Goal: Information Seeking & Learning: Learn about a topic

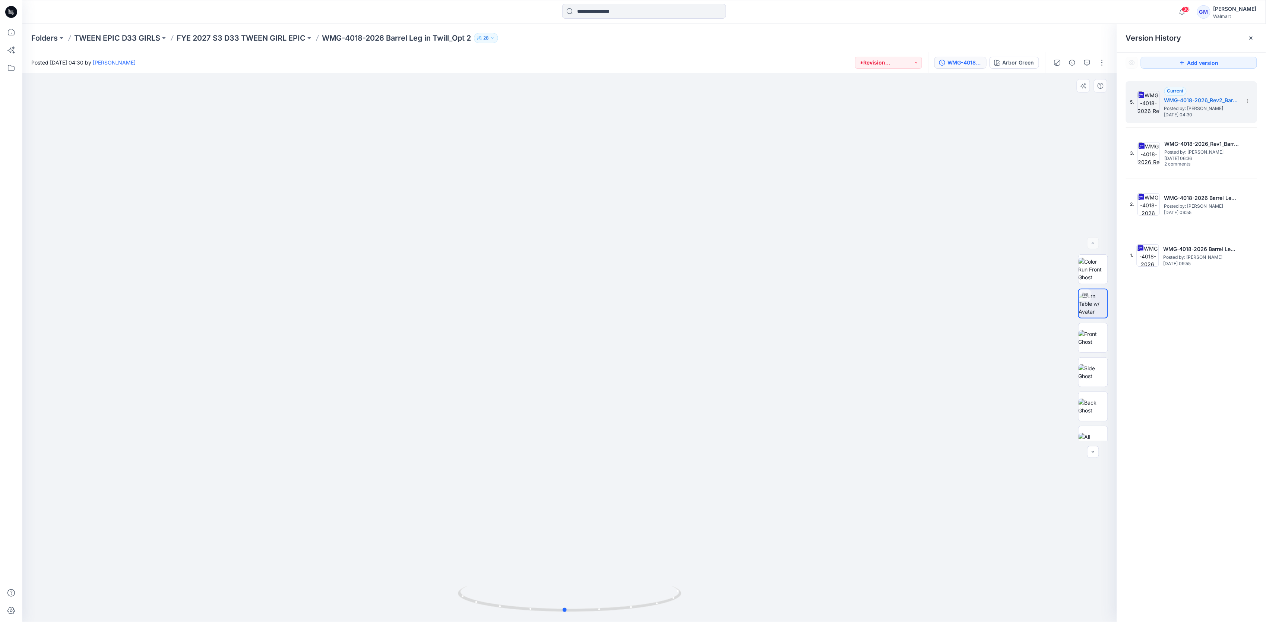
drag, startPoint x: 606, startPoint y: 603, endPoint x: 632, endPoint y: 379, distance: 225.2
click at [642, 596] on icon at bounding box center [570, 599] width 225 height 28
drag, startPoint x: 607, startPoint y: 206, endPoint x: 634, endPoint y: 460, distance: 254.4
drag, startPoint x: 634, startPoint y: 261, endPoint x: 635, endPoint y: 425, distance: 164.0
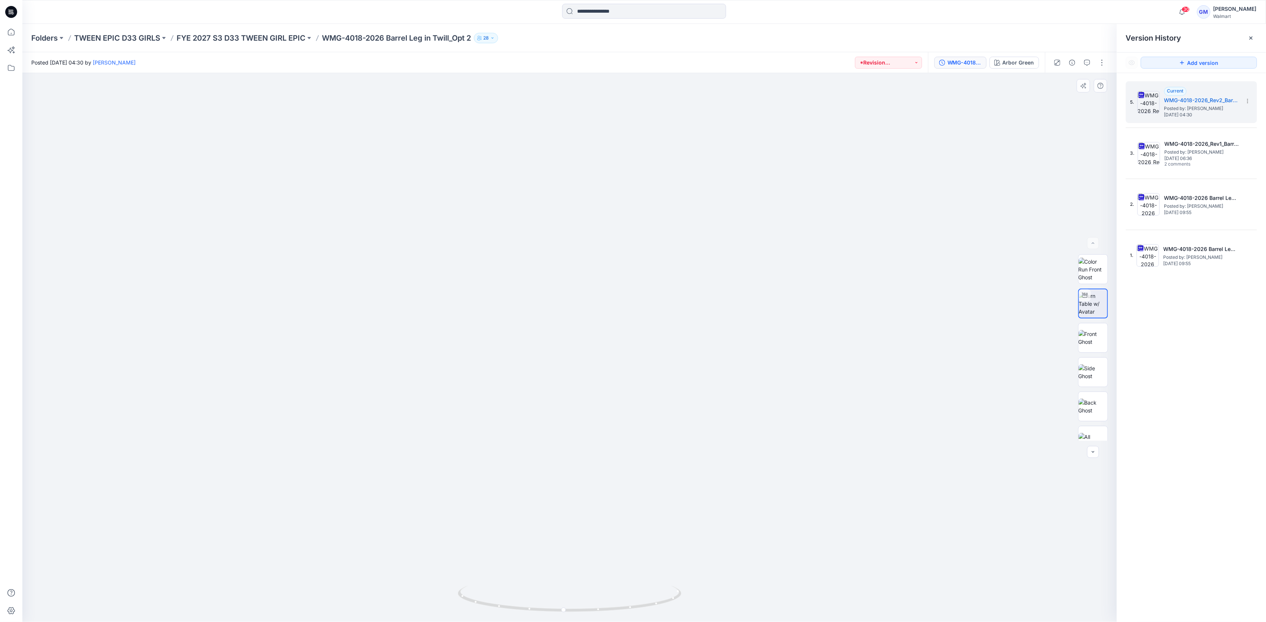
click at [636, 319] on img at bounding box center [606, 25] width 1526 height 1191
drag, startPoint x: 654, startPoint y: 601, endPoint x: 555, endPoint y: 604, distance: 98.8
click at [561, 606] on icon at bounding box center [570, 599] width 225 height 28
drag, startPoint x: 671, startPoint y: 597, endPoint x: 569, endPoint y: 591, distance: 102.3
click at [569, 591] on icon at bounding box center [570, 599] width 225 height 28
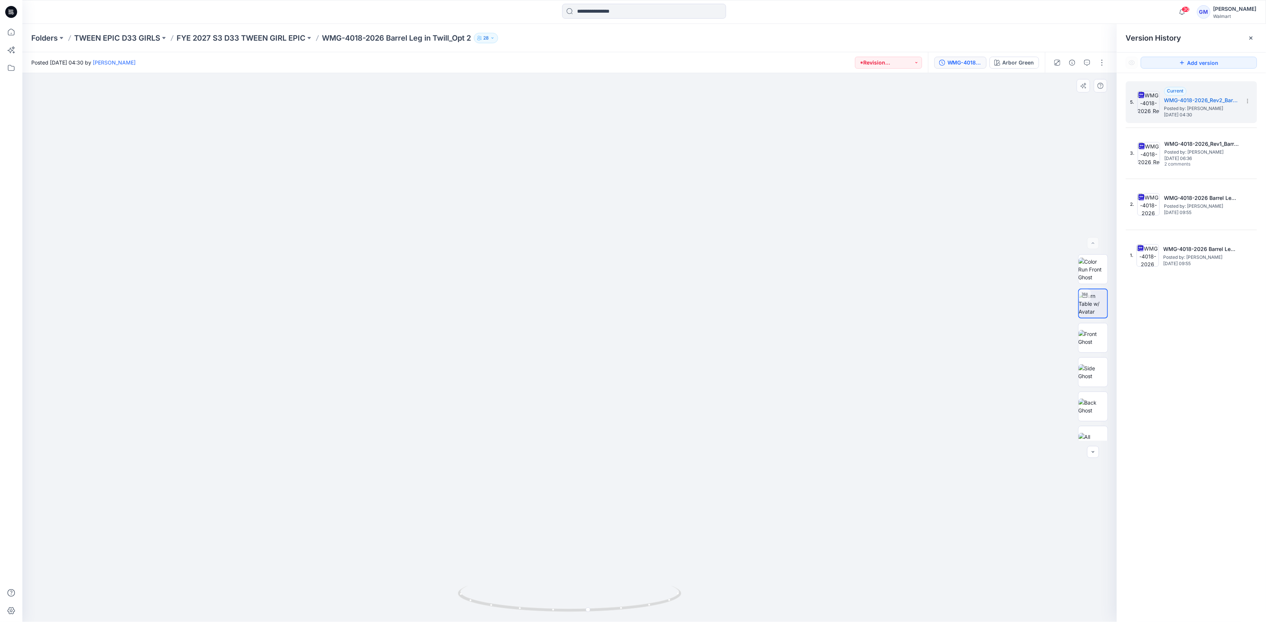
drag, startPoint x: 657, startPoint y: 455, endPoint x: 651, endPoint y: 376, distance: 79.2
click at [651, 376] on img at bounding box center [570, 297] width 648 height 648
drag, startPoint x: 646, startPoint y: 213, endPoint x: 665, endPoint y: 400, distance: 187.3
click at [665, 400] on img at bounding box center [588, 111] width 1207 height 1021
drag, startPoint x: 683, startPoint y: 195, endPoint x: 595, endPoint y: 397, distance: 220.6
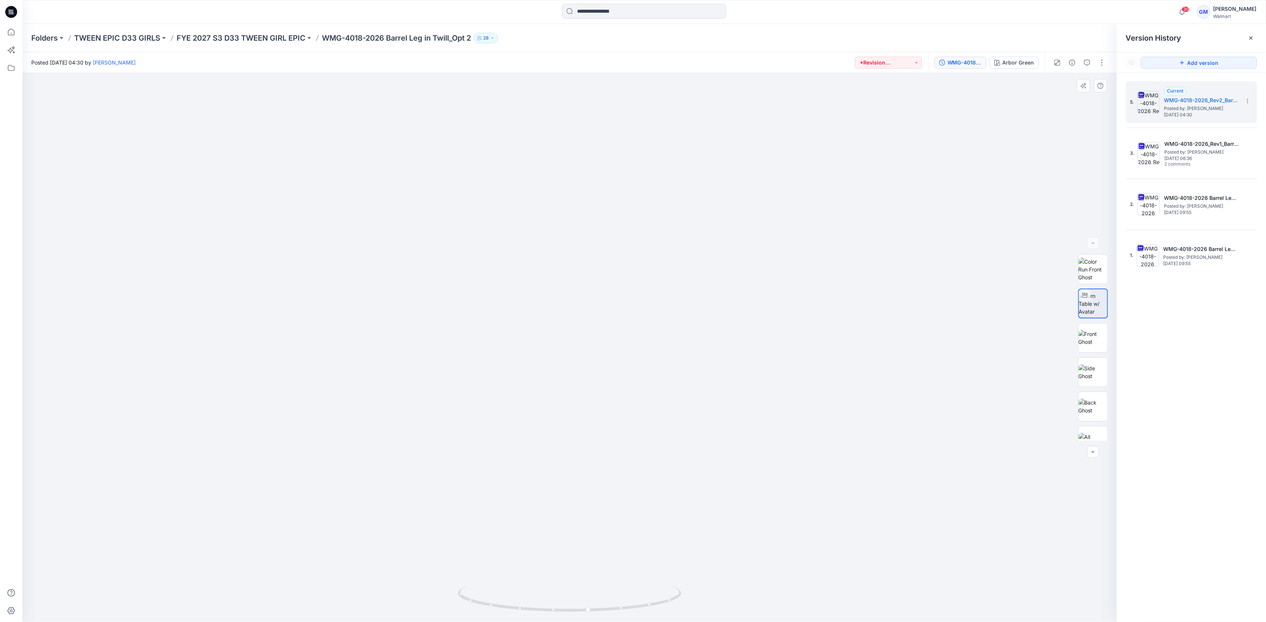
click at [595, 394] on img at bounding box center [555, 93] width 1526 height 1057
drag, startPoint x: 618, startPoint y: 450, endPoint x: 637, endPoint y: 364, distance: 87.8
click at [637, 364] on img at bounding box center [570, 217] width 888 height 808
click at [1089, 277] on img at bounding box center [1093, 269] width 29 height 23
click at [1090, 304] on img at bounding box center [1093, 303] width 29 height 23
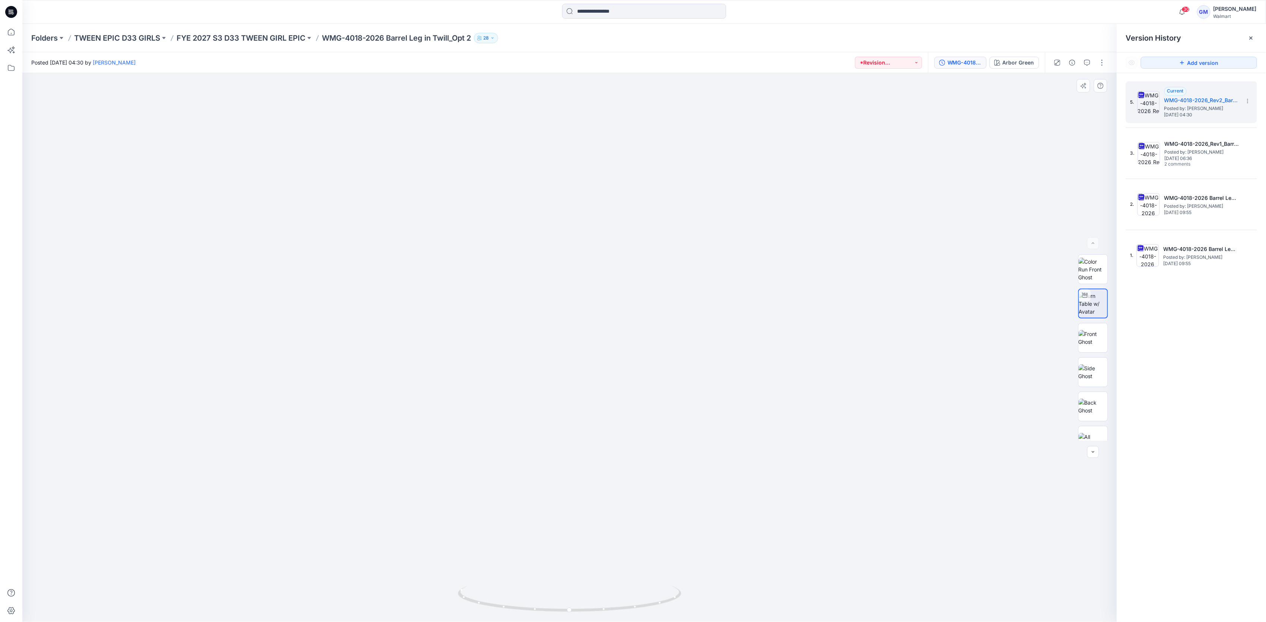
drag, startPoint x: 616, startPoint y: 375, endPoint x: 607, endPoint y: 284, distance: 91.3
click at [607, 284] on img at bounding box center [570, 257] width 868 height 729
drag, startPoint x: 648, startPoint y: 591, endPoint x: 601, endPoint y: 591, distance: 47.3
click at [601, 591] on icon at bounding box center [570, 599] width 225 height 28
drag, startPoint x: 525, startPoint y: 607, endPoint x: 624, endPoint y: 482, distance: 159.0
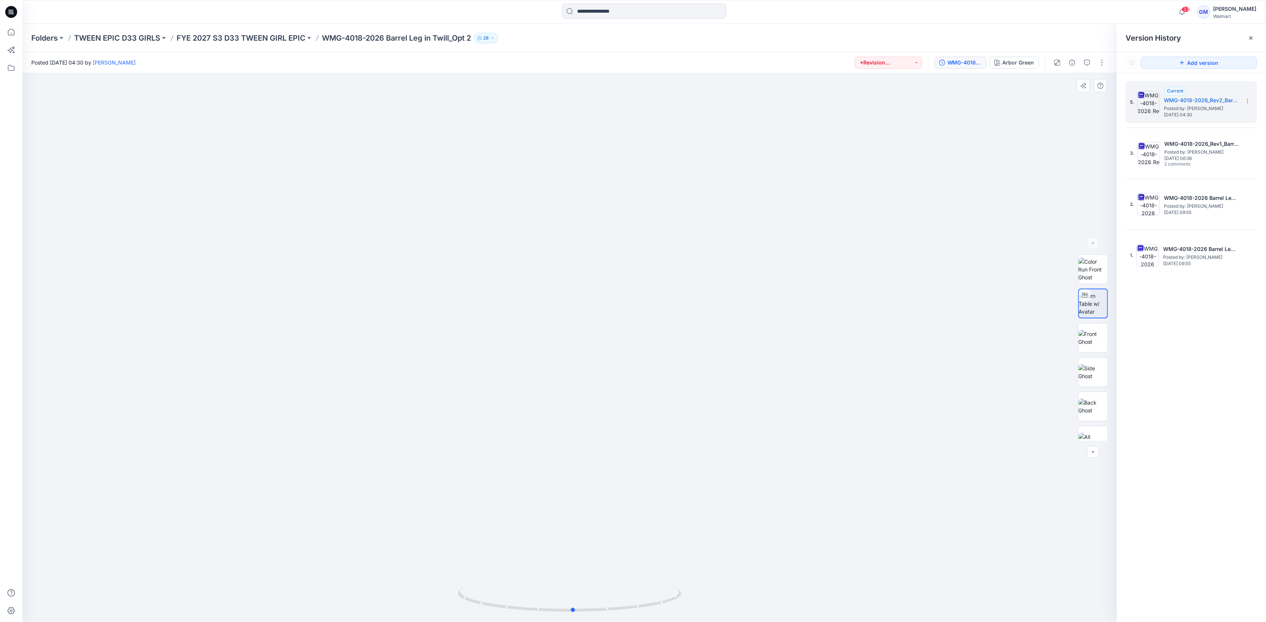
click at [580, 610] on icon at bounding box center [570, 599] width 225 height 28
drag, startPoint x: 679, startPoint y: 598, endPoint x: 631, endPoint y: 599, distance: 48.5
click at [614, 589] on div at bounding box center [569, 347] width 1095 height 549
drag, startPoint x: 625, startPoint y: 603, endPoint x: 570, endPoint y: 607, distance: 55.7
click at [570, 607] on icon at bounding box center [570, 599] width 225 height 28
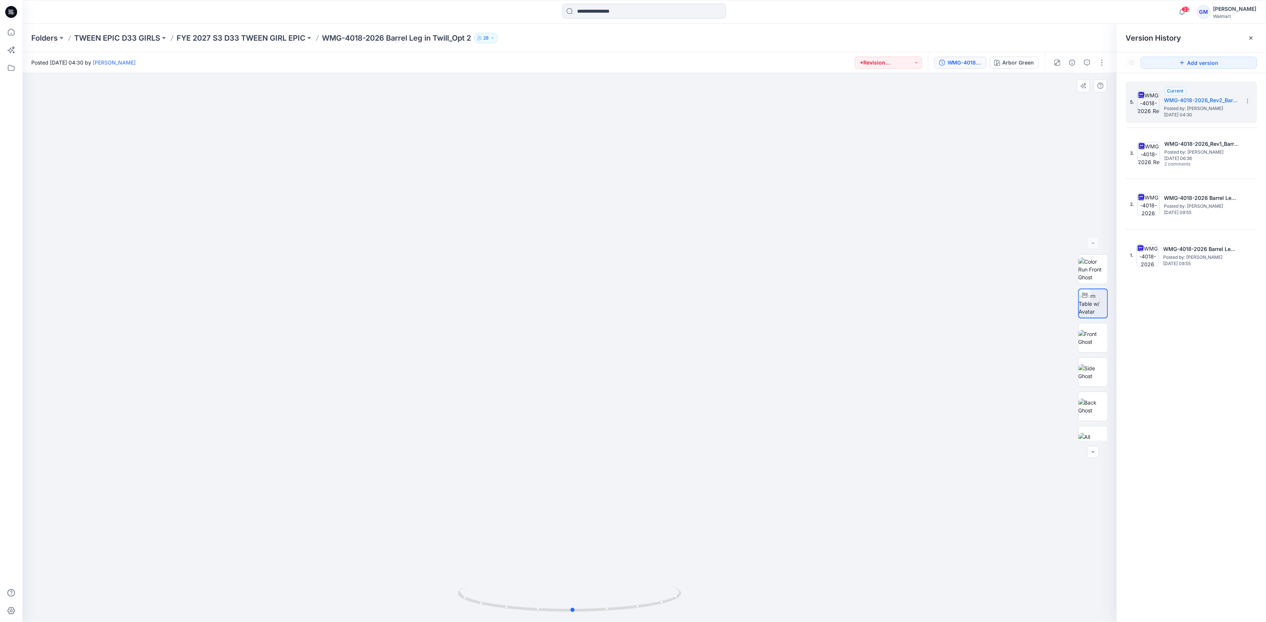
drag, startPoint x: 650, startPoint y: 604, endPoint x: 713, endPoint y: 593, distance: 63.2
click at [713, 593] on div at bounding box center [569, 347] width 1095 height 549
drag, startPoint x: 610, startPoint y: 246, endPoint x: 664, endPoint y: 530, distance: 288.6
click at [675, 577] on img at bounding box center [624, 0] width 1526 height 1243
drag, startPoint x: 669, startPoint y: 488, endPoint x: 669, endPoint y: 458, distance: 29.4
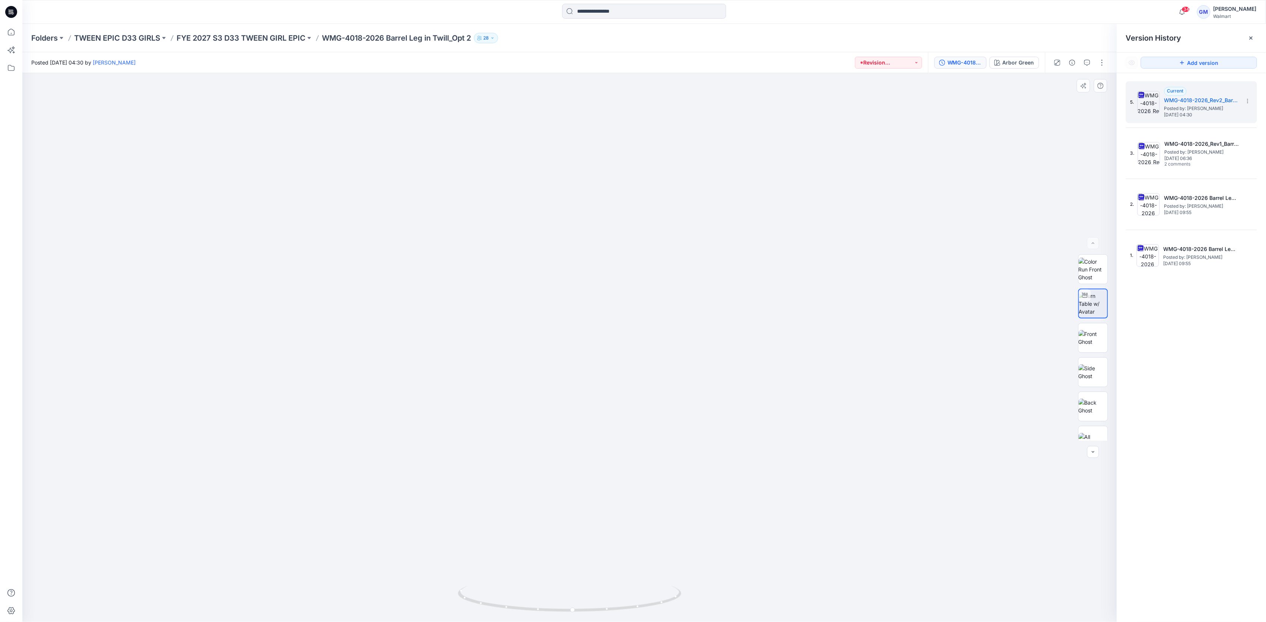
click at [669, 458] on img at bounding box center [570, 339] width 569 height 565
click at [496, 69] on div "Posted Friday, September 26, 2025 04:30 by Gayan Mahawithanalage *Revision Requ…" at bounding box center [475, 62] width 906 height 20
click at [8, 32] on icon at bounding box center [11, 32] width 7 height 7
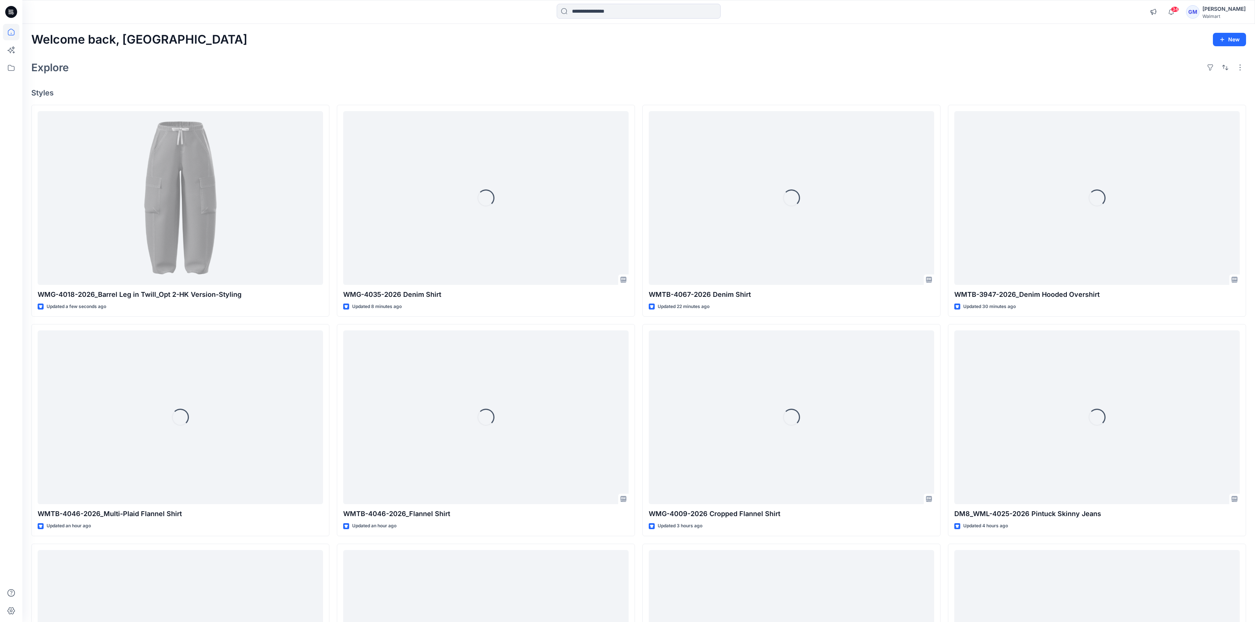
click at [472, 78] on div "Welcome back, Gayan New Explore Styles WMG-4018-2026_Barrel Leg in Twill_Opt 2-…" at bounding box center [638, 407] width 1233 height 767
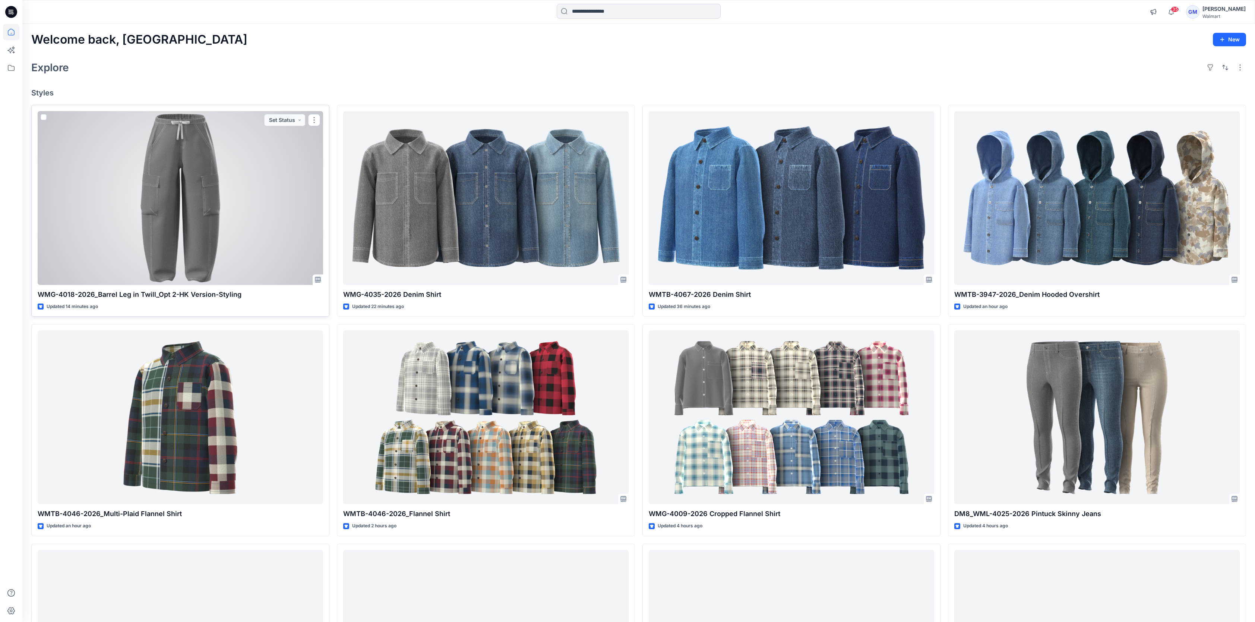
click at [204, 241] on div at bounding box center [180, 198] width 285 height 174
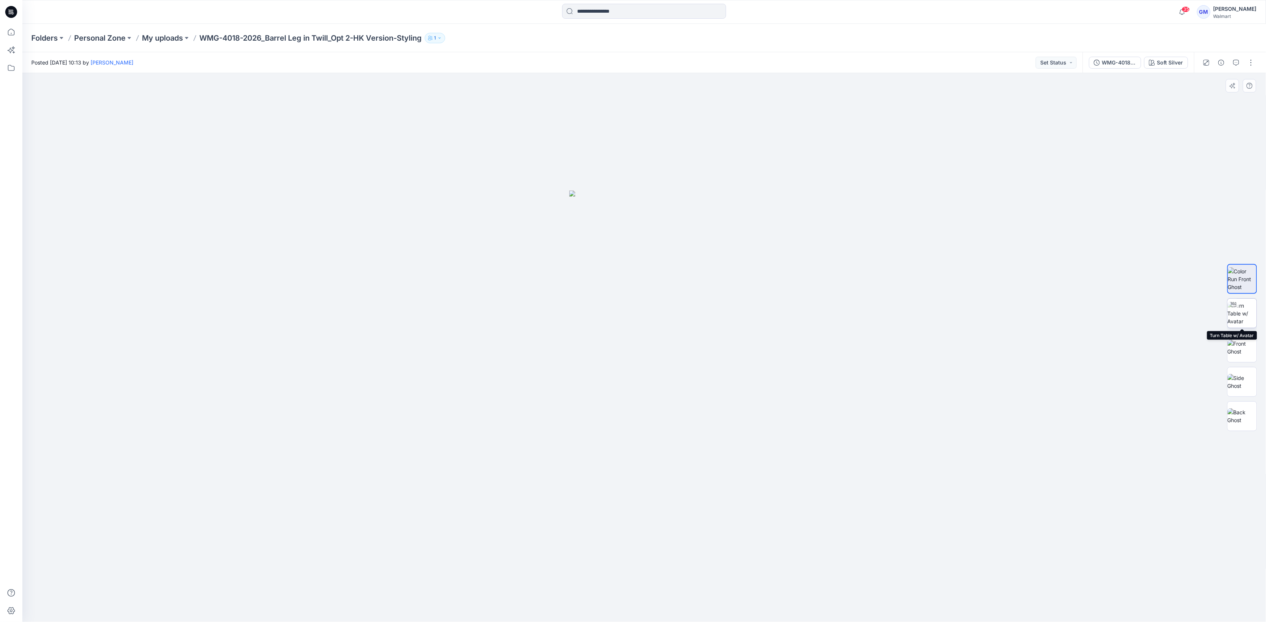
click at [1237, 317] on img at bounding box center [1242, 312] width 29 height 23
drag, startPoint x: 719, startPoint y: 514, endPoint x: 727, endPoint y: 377, distance: 136.6
click at [727, 377] on div at bounding box center [644, 347] width 1244 height 549
drag, startPoint x: 676, startPoint y: 414, endPoint x: 716, endPoint y: 190, distance: 227.4
drag, startPoint x: 722, startPoint y: 145, endPoint x: 727, endPoint y: 57, distance: 88.2
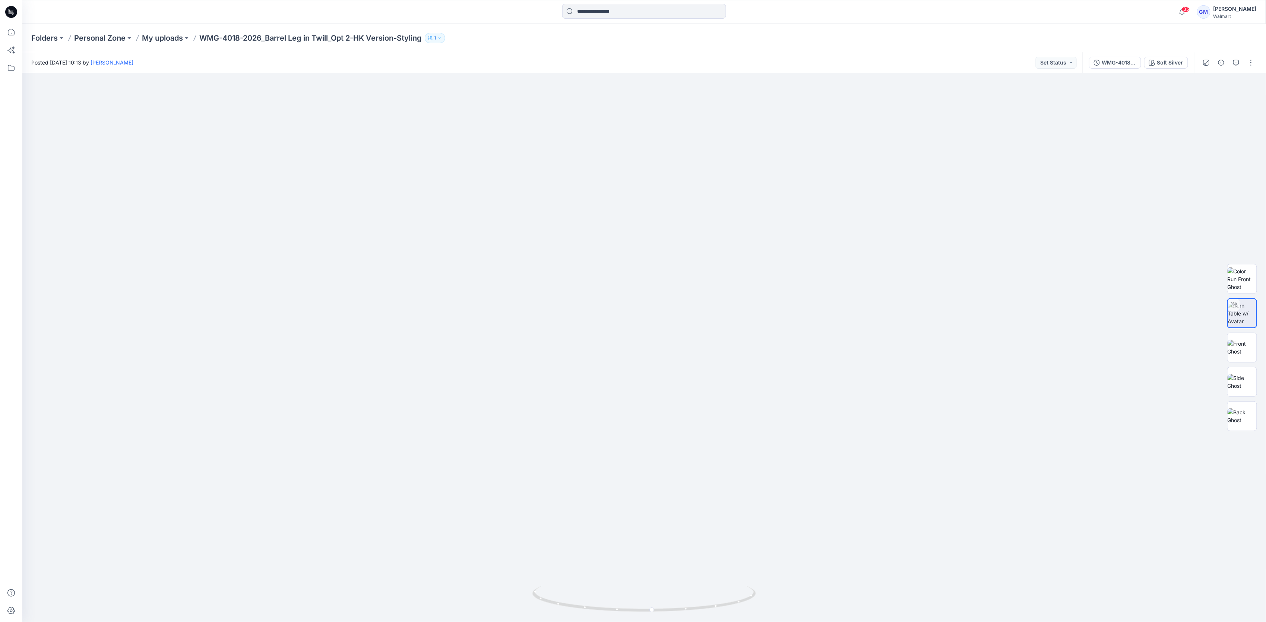
click at [727, 57] on div "Posted Tuesday, September 30, 2025 10:13 by Gayan Mahawithanalage Set Status WM…" at bounding box center [644, 336] width 1244 height 569
drag, startPoint x: 745, startPoint y: 611, endPoint x: 689, endPoint y: 604, distance: 57.1
click at [689, 604] on icon at bounding box center [645, 599] width 225 height 28
drag, startPoint x: 689, startPoint y: 604, endPoint x: 733, endPoint y: 606, distance: 44.0
click at [733, 606] on icon at bounding box center [645, 599] width 225 height 28
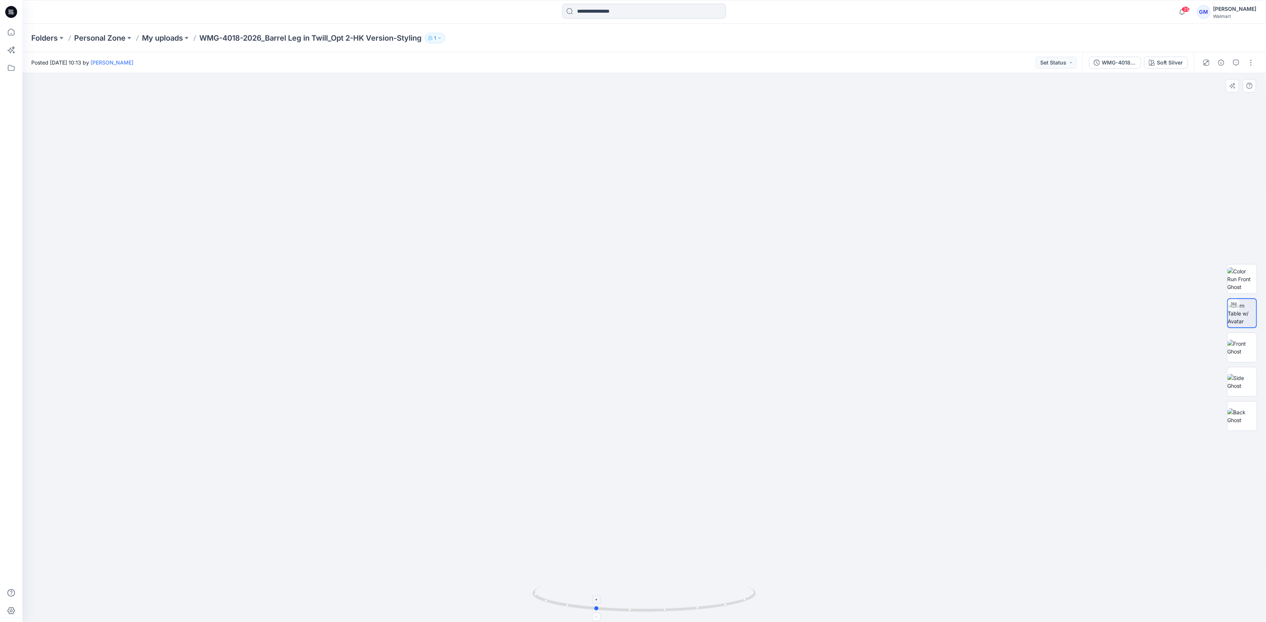
drag, startPoint x: 733, startPoint y: 606, endPoint x: 688, endPoint y: 601, distance: 44.9
click at [688, 601] on icon at bounding box center [645, 599] width 225 height 28
drag, startPoint x: 689, startPoint y: 609, endPoint x: 746, endPoint y: 609, distance: 56.6
click at [746, 609] on icon at bounding box center [645, 599] width 225 height 28
drag, startPoint x: 739, startPoint y: 607, endPoint x: 701, endPoint y: 607, distance: 38.4
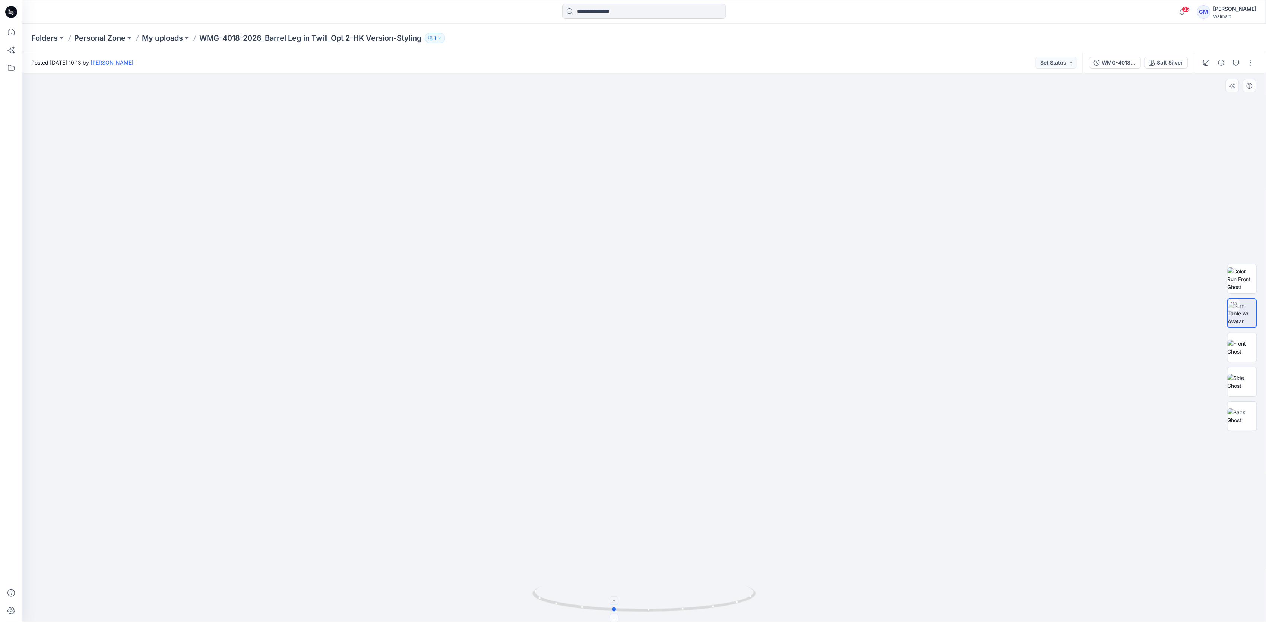
click at [701, 607] on icon at bounding box center [645, 599] width 225 height 28
drag, startPoint x: 701, startPoint y: 607, endPoint x: 744, endPoint y: 610, distance: 43.3
click at [744, 610] on icon at bounding box center [645, 599] width 225 height 28
click at [152, 38] on p "My uploads" at bounding box center [162, 38] width 41 height 10
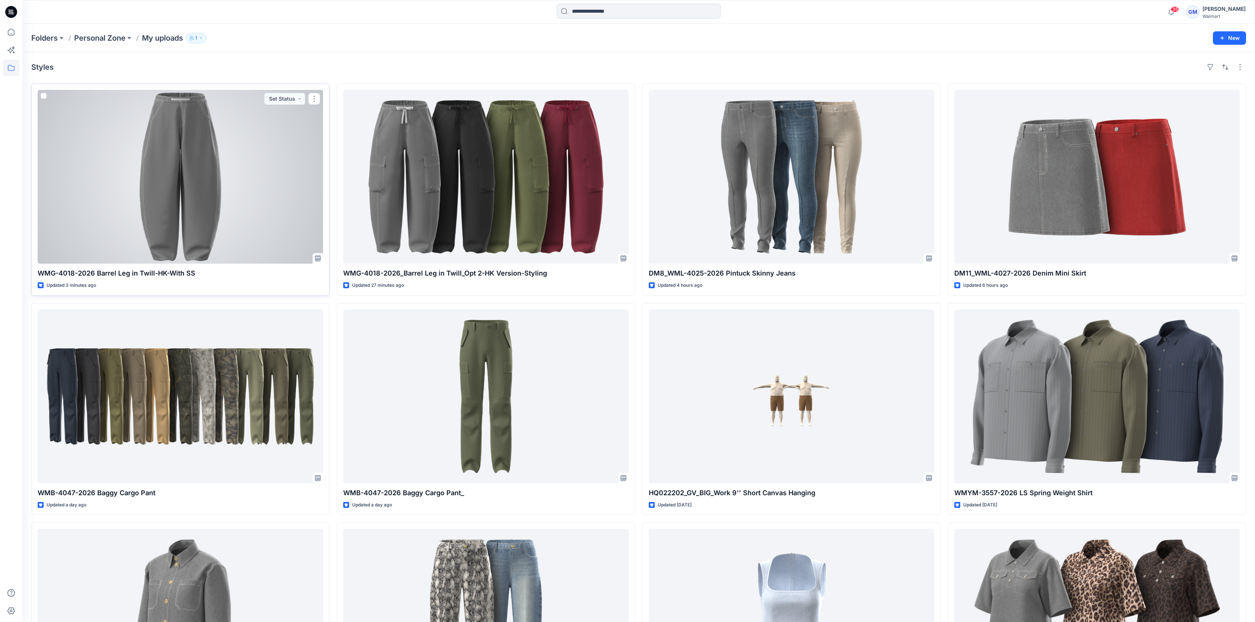
click at [239, 163] on div at bounding box center [180, 177] width 285 height 174
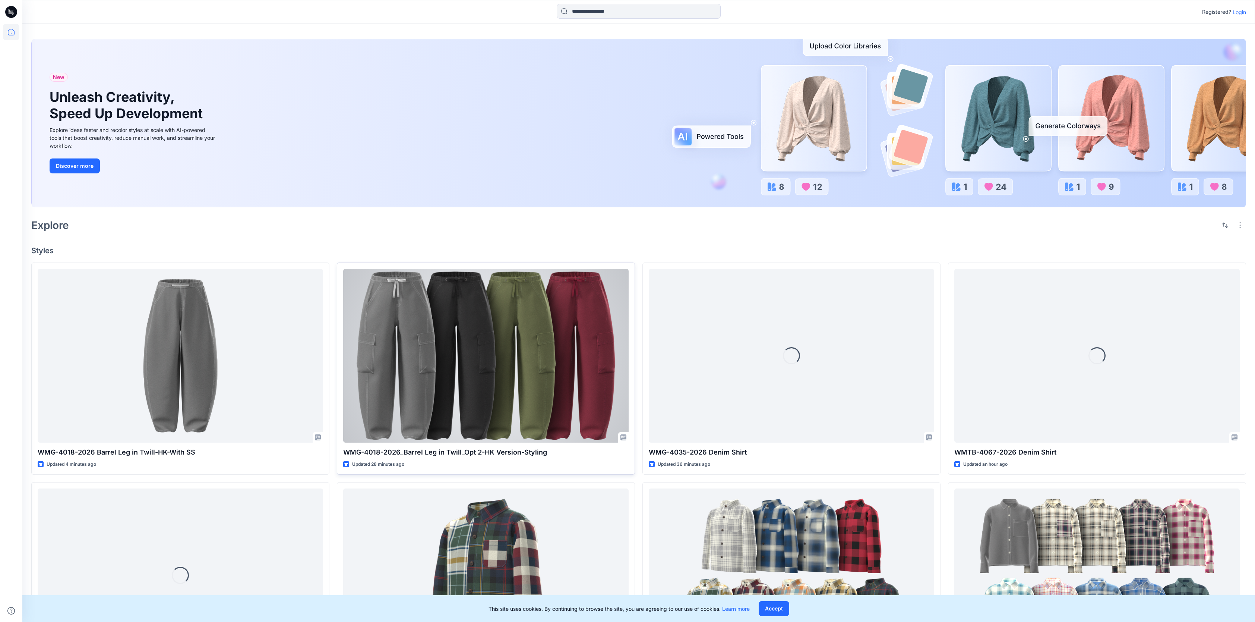
click at [477, 326] on div at bounding box center [485, 356] width 285 height 174
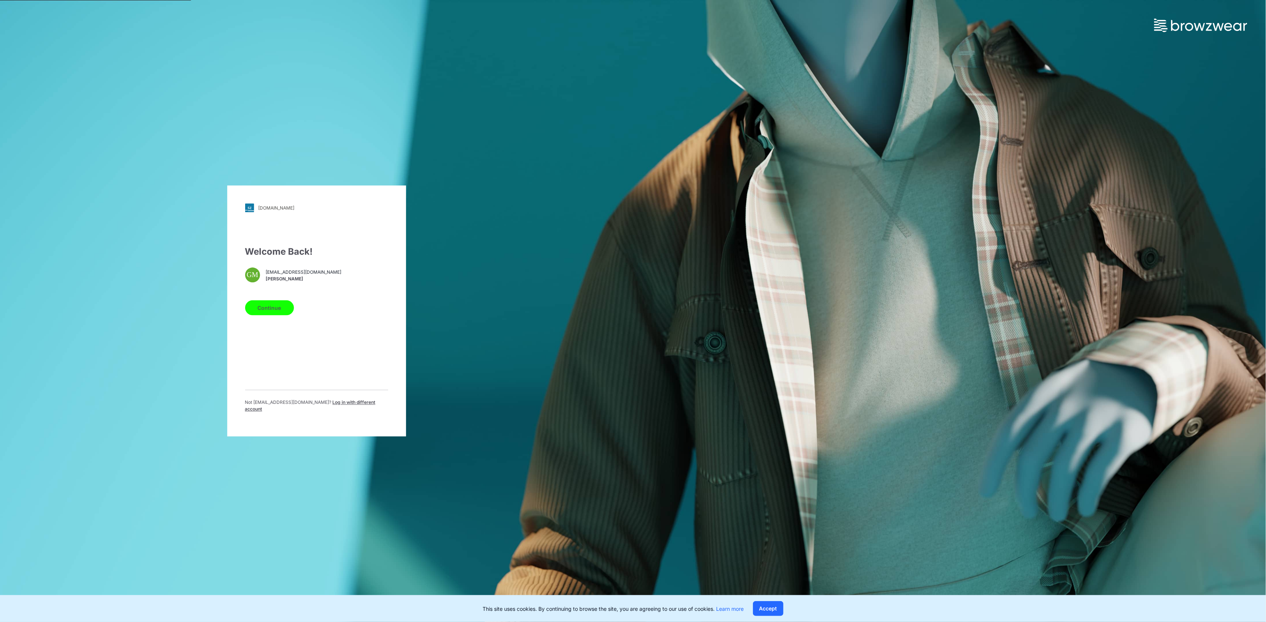
click at [277, 313] on button "Continue" at bounding box center [269, 307] width 49 height 15
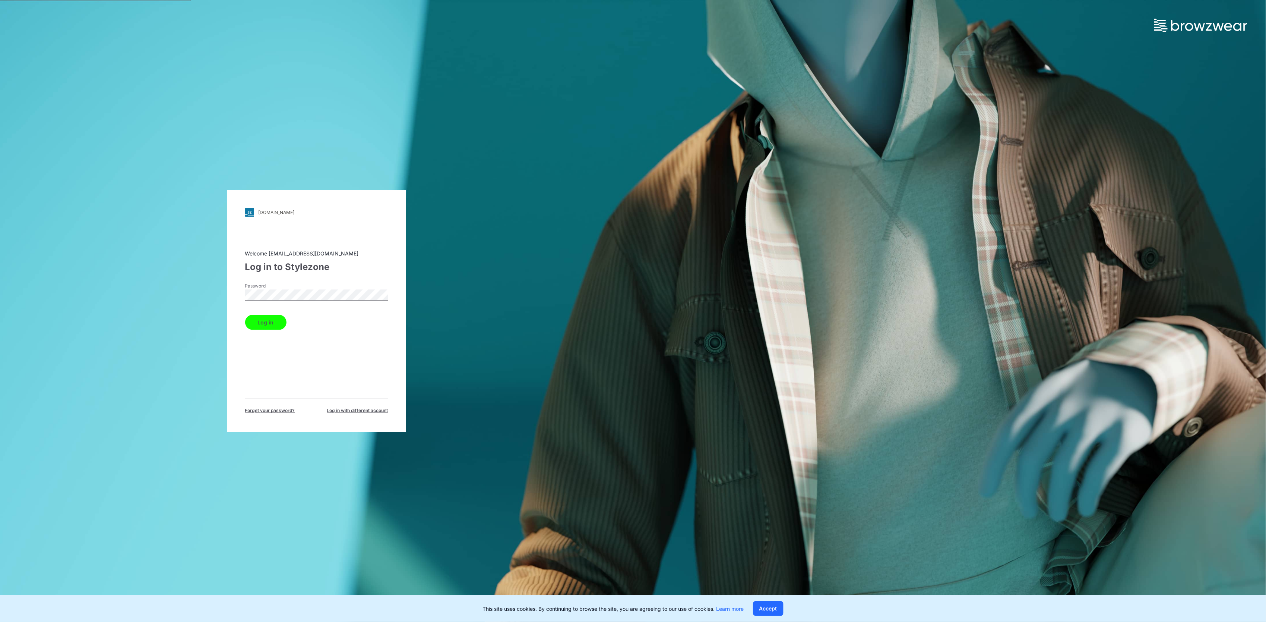
click at [263, 321] on button "Log in" at bounding box center [265, 322] width 41 height 15
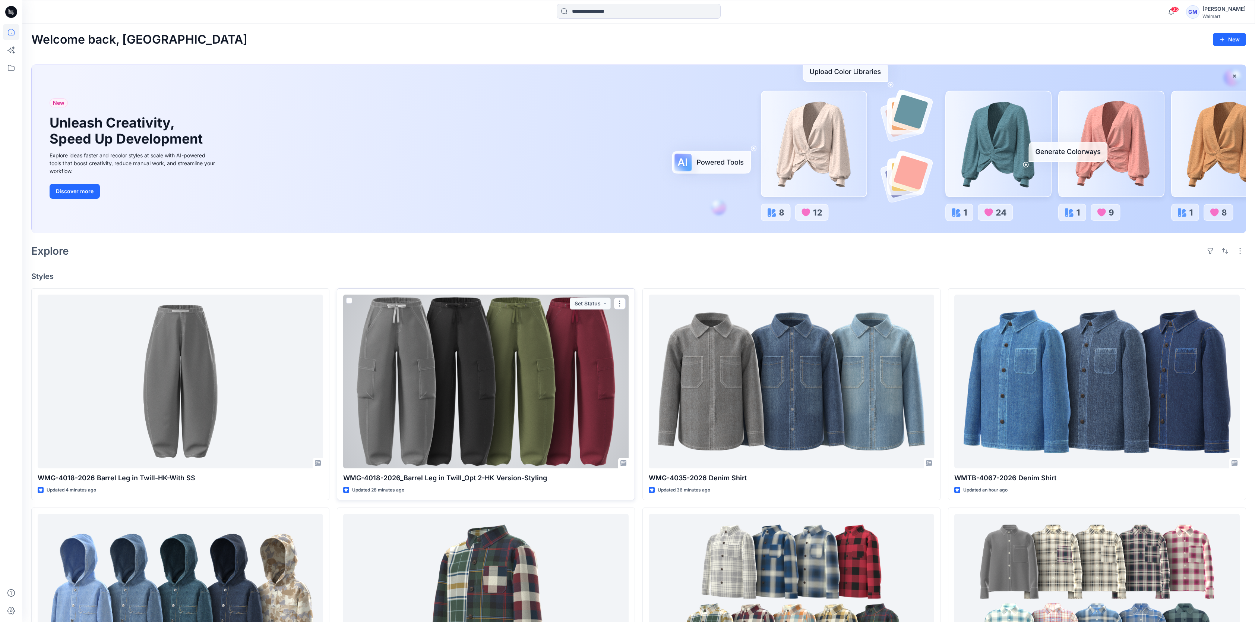
click at [411, 430] on div at bounding box center [485, 381] width 285 height 174
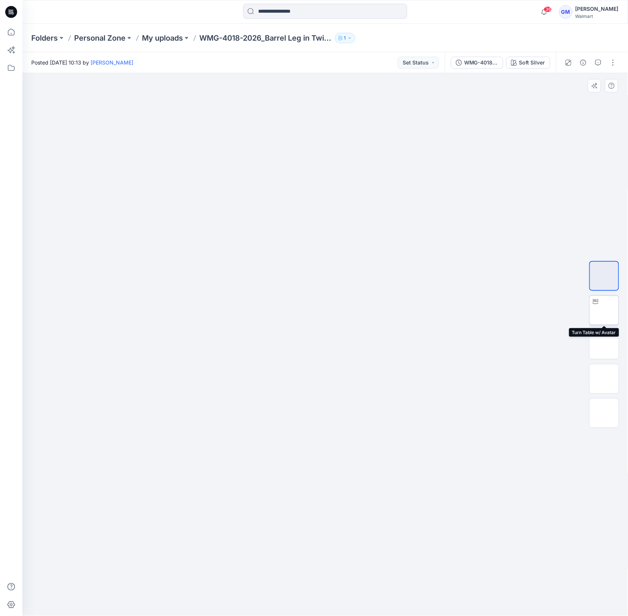
click at [600, 301] on div at bounding box center [596, 302] width 12 height 12
drag, startPoint x: 398, startPoint y: 607, endPoint x: 345, endPoint y: 606, distance: 52.9
click at [345, 606] on icon at bounding box center [326, 594] width 225 height 28
click at [604, 361] on img at bounding box center [604, 361] width 0 height 0
drag, startPoint x: 410, startPoint y: 599, endPoint x: 364, endPoint y: 606, distance: 46.3
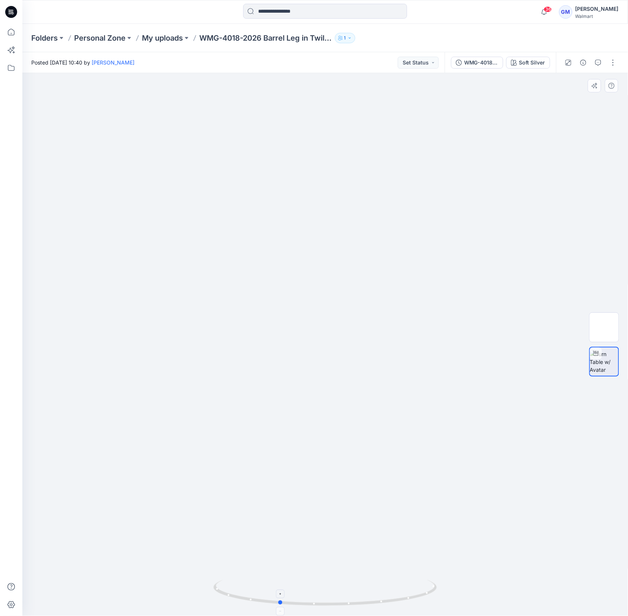
click at [364, 606] on icon at bounding box center [326, 594] width 225 height 28
drag, startPoint x: 364, startPoint y: 606, endPoint x: 448, endPoint y: 609, distance: 83.9
click at [448, 609] on div at bounding box center [325, 344] width 606 height 543
drag, startPoint x: 448, startPoint y: 609, endPoint x: 410, endPoint y: 601, distance: 38.5
click at [410, 601] on div at bounding box center [325, 344] width 606 height 543
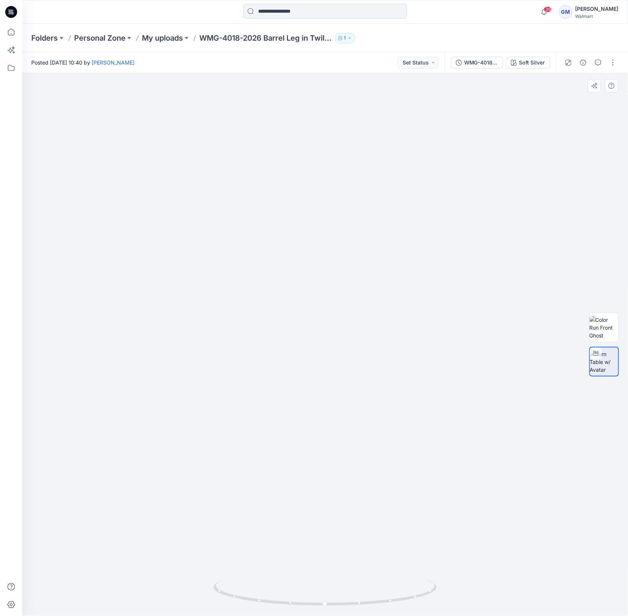
drag, startPoint x: 391, startPoint y: 534, endPoint x: 377, endPoint y: 466, distance: 68.8
click at [377, 466] on img at bounding box center [322, 313] width 1526 height 1526
drag, startPoint x: 359, startPoint y: 432, endPoint x: 309, endPoint y: 359, distance: 88.5
click at [309, 359] on img at bounding box center [262, 205] width 1526 height 1526
drag, startPoint x: 356, startPoint y: 606, endPoint x: 310, endPoint y: 604, distance: 46.3
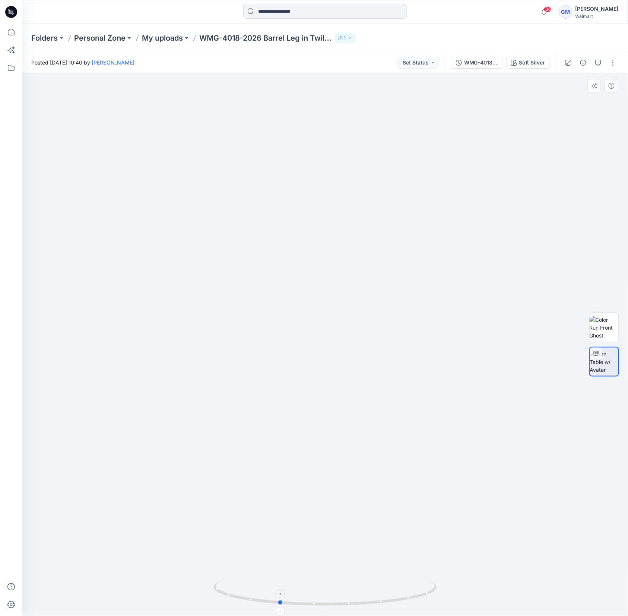
click at [310, 604] on icon at bounding box center [326, 594] width 225 height 28
